Goal: Task Accomplishment & Management: Use online tool/utility

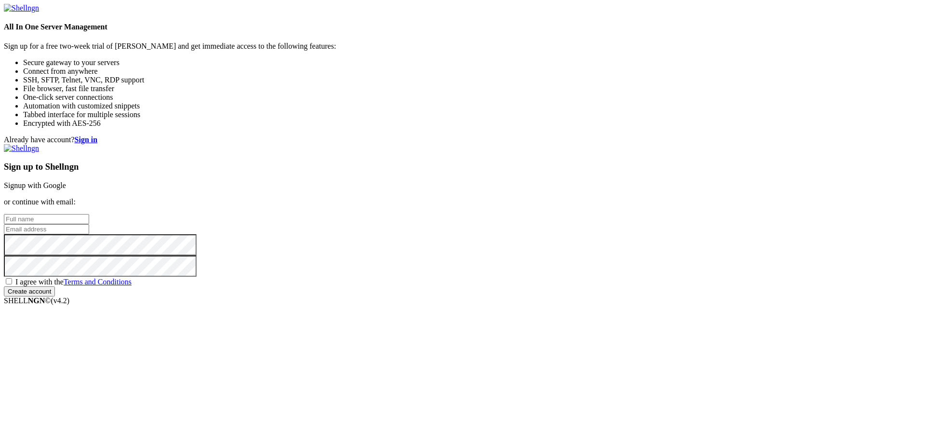
click at [66, 181] on link "Signup with Google" at bounding box center [35, 185] width 62 height 8
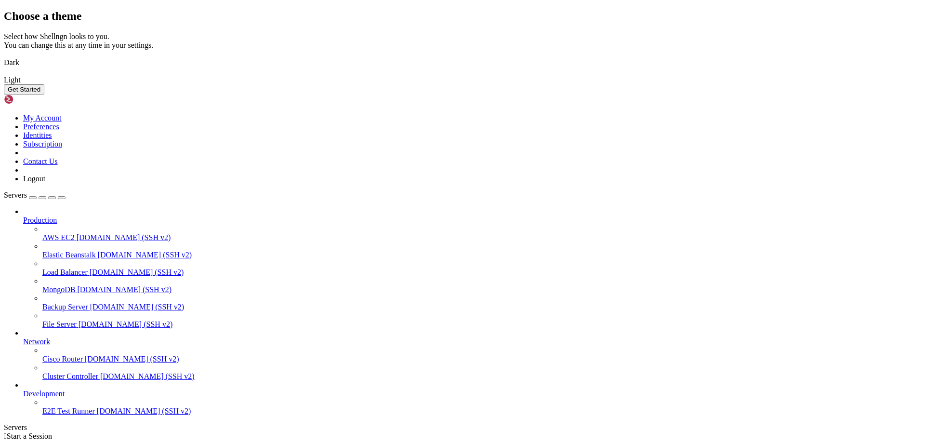
click at [4, 74] on img at bounding box center [4, 74] width 0 height 0
click at [44, 94] on button "Get Started" at bounding box center [24, 89] width 40 height 10
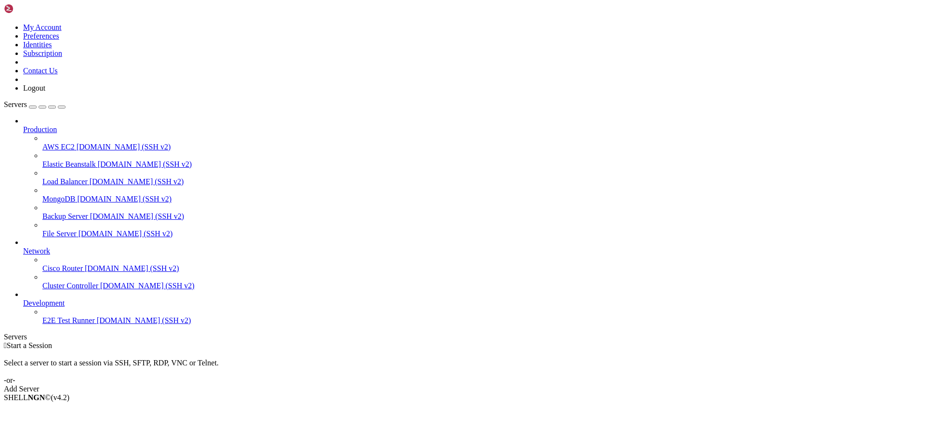
click at [23, 125] on icon at bounding box center [23, 125] width 0 height 0
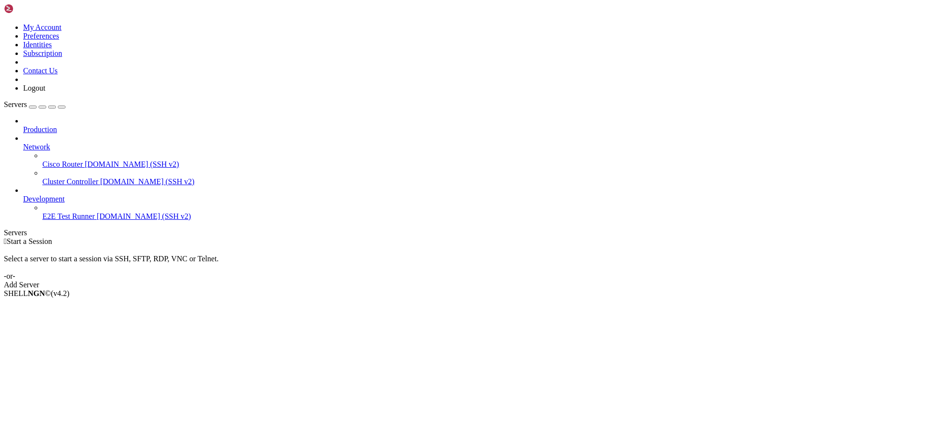
click at [23, 143] on icon at bounding box center [23, 143] width 0 height 0
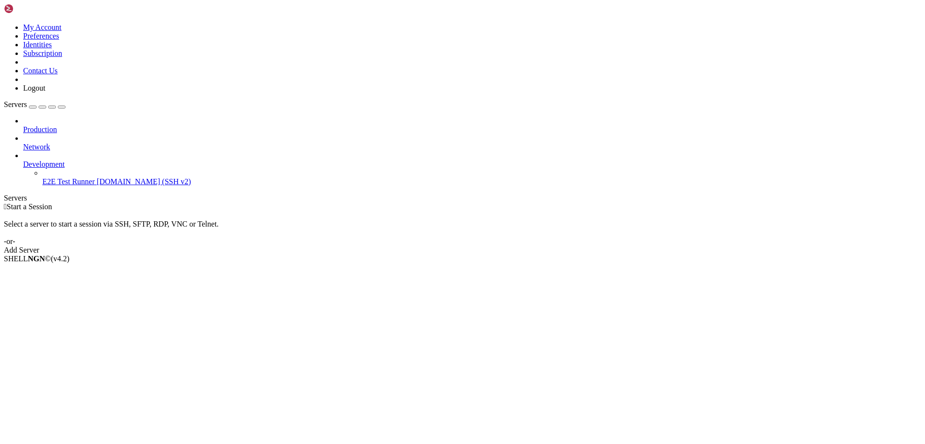
click at [42, 107] on div "button" at bounding box center [42, 107] width 0 height 0
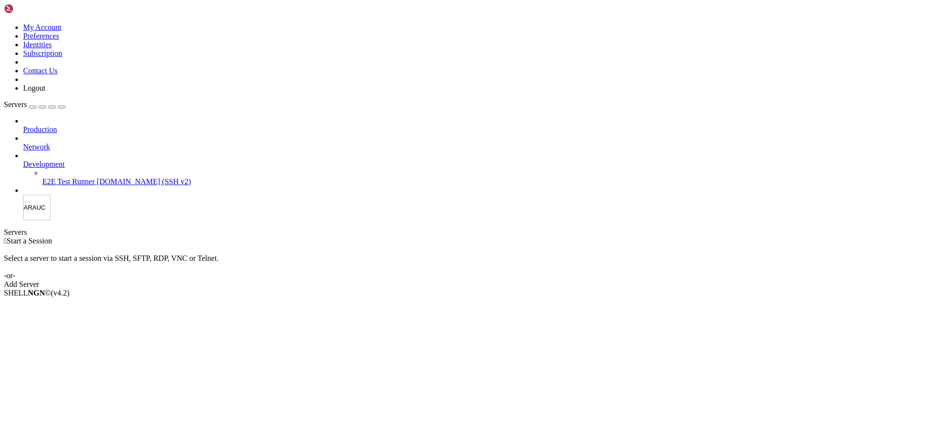
type input "ARAUCA"
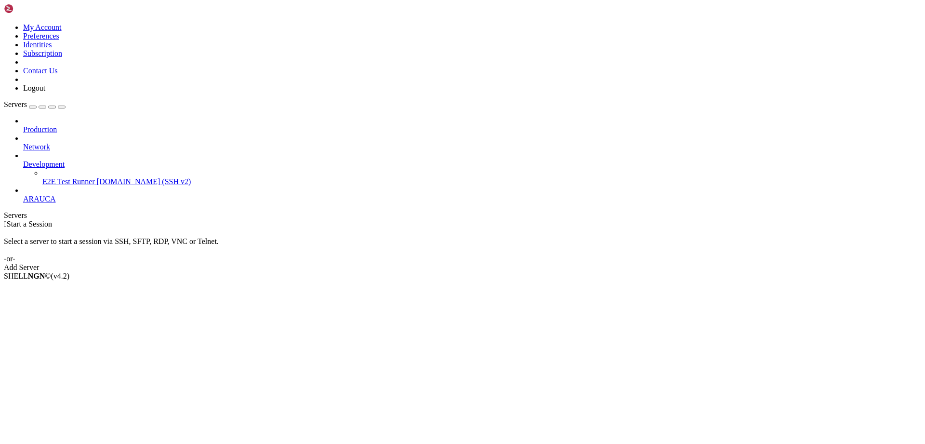
click at [33, 107] on div "button" at bounding box center [33, 107] width 0 height 0
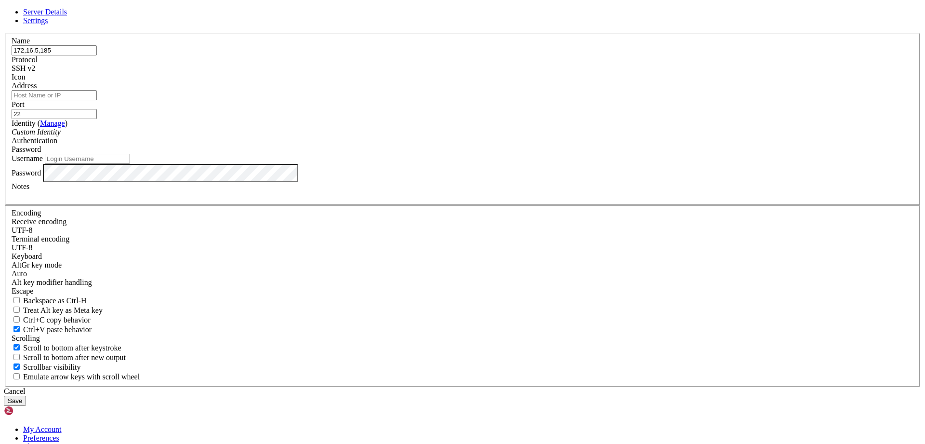
drag, startPoint x: 332, startPoint y: 125, endPoint x: 326, endPoint y: 124, distance: 6.8
click at [326, 124] on div "Name 172,16,5,185 Protocol SSH v2 Icon Address Port 22 ( )" at bounding box center [462, 210] width 917 height 354
type input "172.16.5.185"
click at [25, 108] on label "Port" at bounding box center [18, 104] width 13 height 8
click at [97, 119] on input "22" at bounding box center [54, 114] width 85 height 10
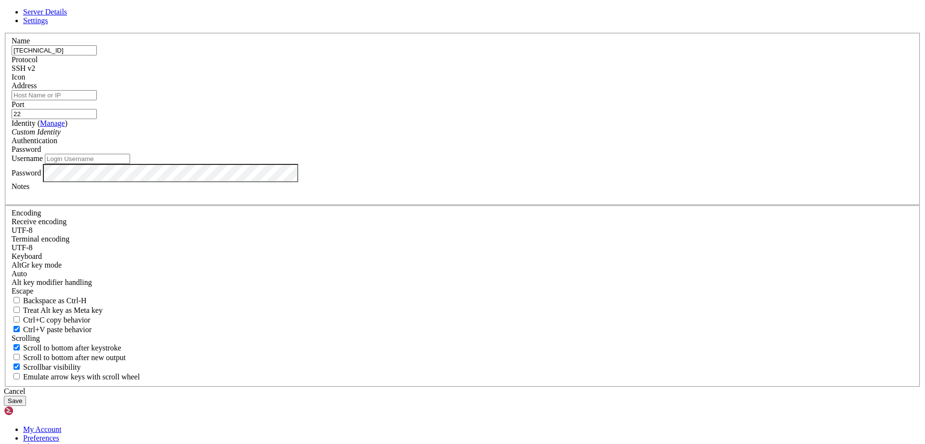
drag, startPoint x: 383, startPoint y: 132, endPoint x: 429, endPoint y: 131, distance: 46.3
click at [97, 55] on input "172.16.5.185" at bounding box center [54, 50] width 85 height 10
paste input "172.16.5.185"
type input "172.16.5.185"
click at [428, 136] on div "Custom Identity" at bounding box center [463, 132] width 902 height 9
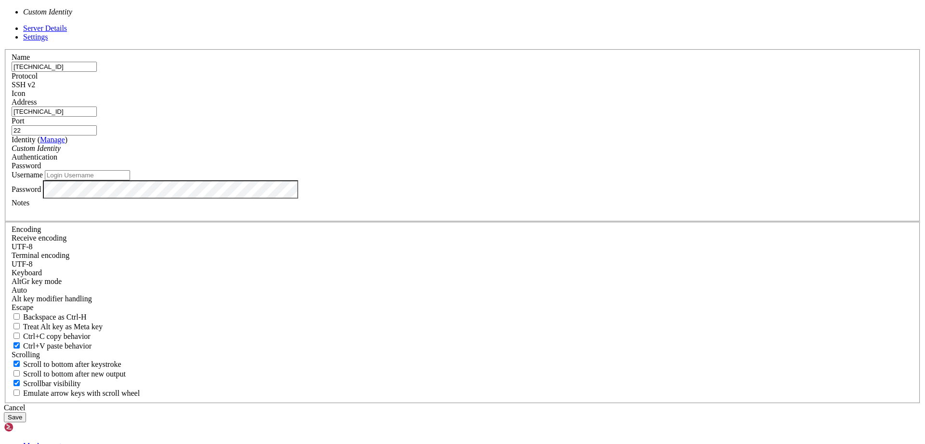
click at [428, 153] on div "Custom Identity" at bounding box center [463, 148] width 902 height 9
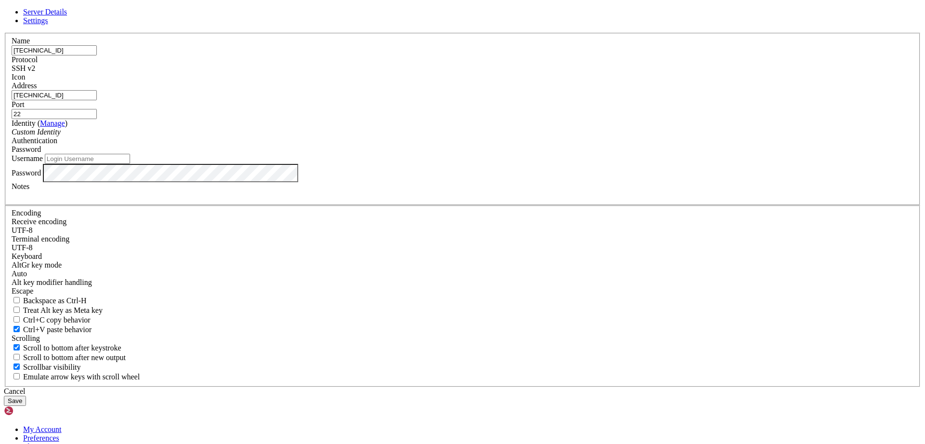
click at [580, 81] on div at bounding box center [463, 81] width 902 height 0
click at [26, 396] on button "Save" at bounding box center [15, 401] width 22 height 10
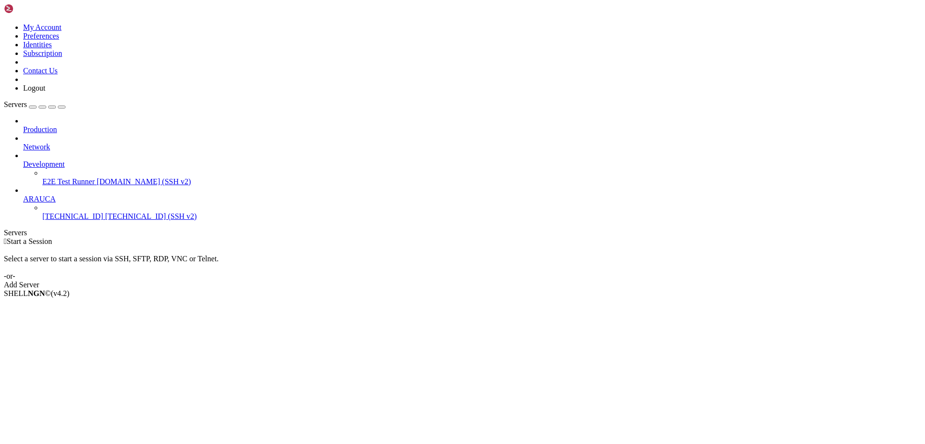
click at [105, 212] on span "172.16.5.185 (SSH v2)" at bounding box center [151, 216] width 92 height 8
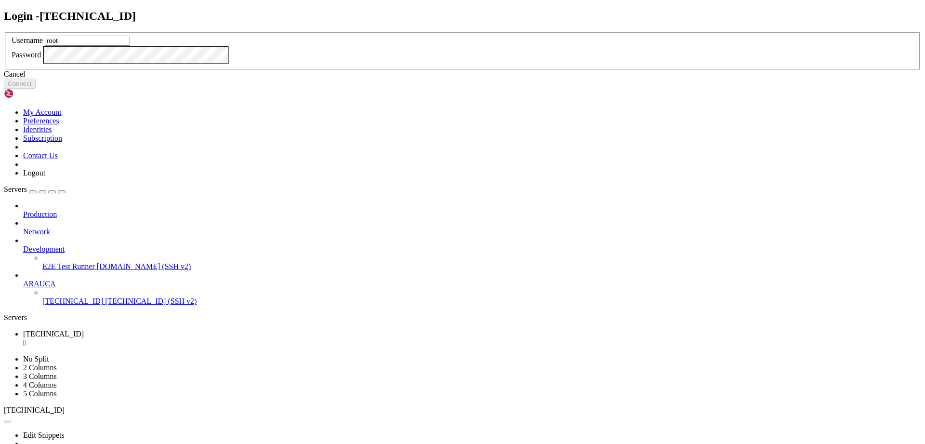
type input "root"
click at [36, 89] on button "Connect" at bounding box center [20, 84] width 32 height 10
click at [477, 79] on div "Cancel" at bounding box center [462, 74] width 917 height 9
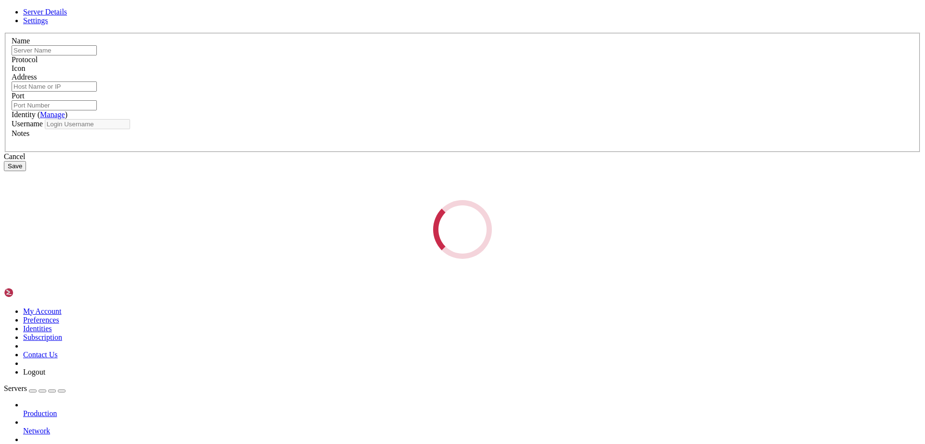
type input "172.16.5.185"
type input "22"
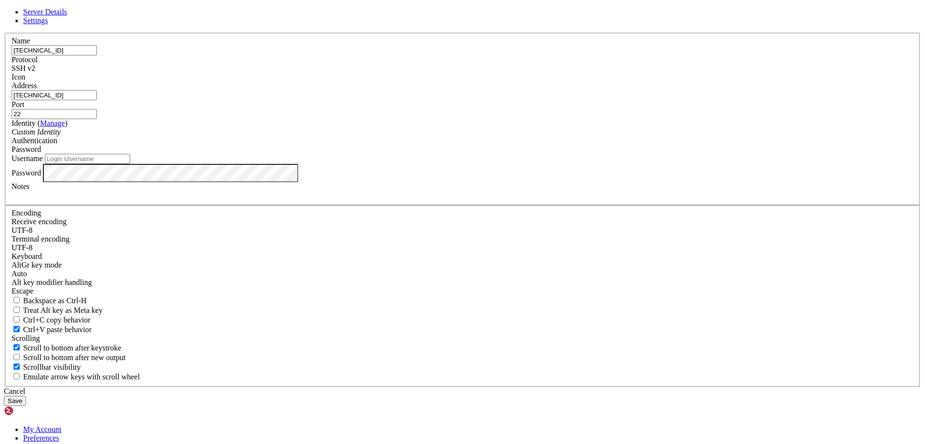
click at [48, 25] on link "Settings" at bounding box center [35, 20] width 25 height 8
click at [67, 16] on span "Server Details" at bounding box center [45, 12] width 44 height 8
click at [526, 387] on div "Cancel" at bounding box center [462, 391] width 917 height 9
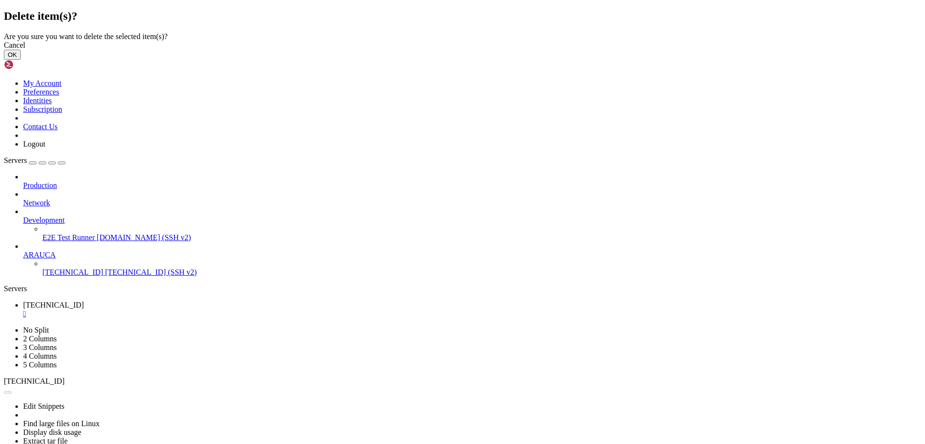
click at [21, 60] on button "OK" at bounding box center [12, 55] width 17 height 10
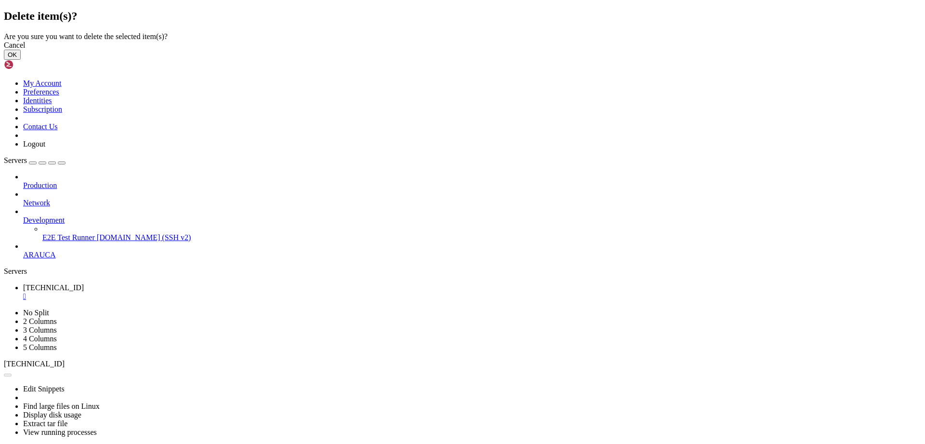
click at [21, 60] on button "OK" at bounding box center [12, 55] width 17 height 10
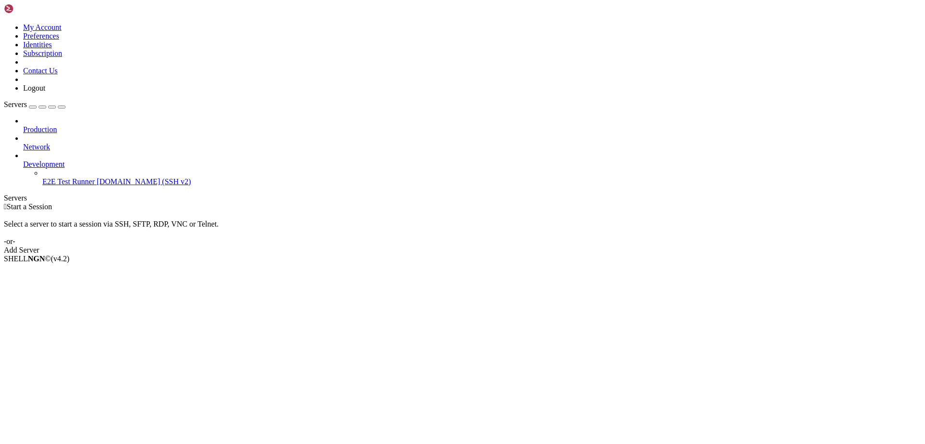
click at [4, 23] on icon at bounding box center [4, 23] width 0 height 0
click at [45, 92] on link "Logout" at bounding box center [34, 88] width 22 height 8
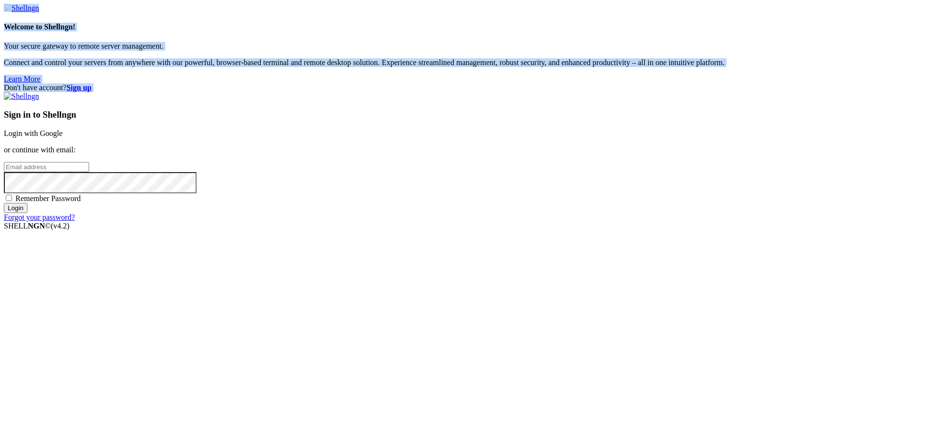
drag, startPoint x: 83, startPoint y: 25, endPoint x: 419, endPoint y: 63, distance: 337.5
click at [419, 63] on form "Welcome to Shellngn! Your secure gateway to remote server management. Connect a…" at bounding box center [462, 113] width 917 height 218
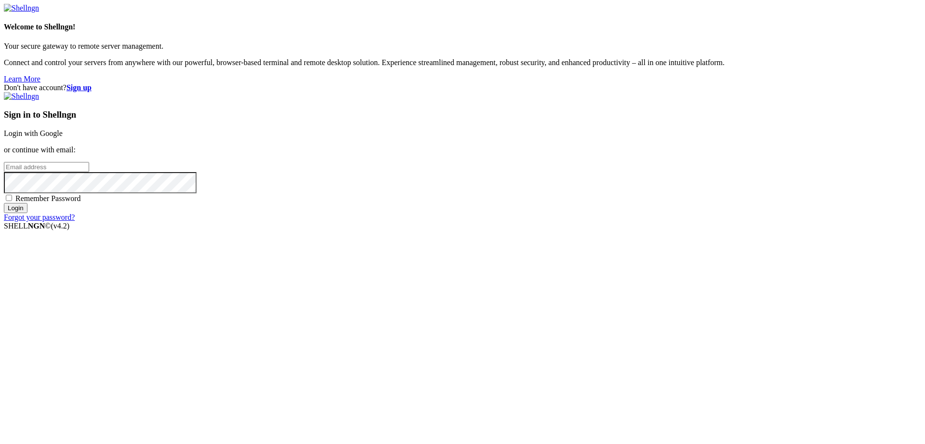
click at [419, 83] on div "Don't have account? Sign up Sign in to Shellngn Login with Google or continue w…" at bounding box center [462, 152] width 917 height 138
click at [492, 89] on div "Don't have account? Sign up Sign in to Shellngn Login with Google or continue w…" at bounding box center [462, 152] width 917 height 138
